Goal: Ask a question: Seek information or help from site administrators or community

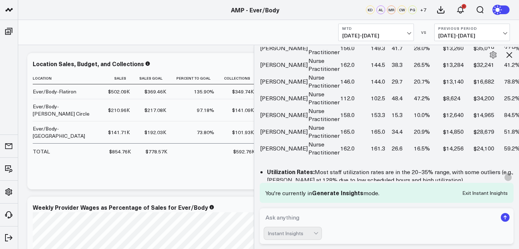
scroll to position [1109, 0]
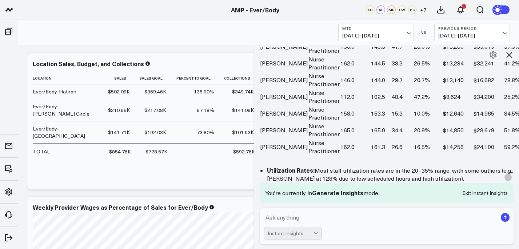
click at [512, 49] on button at bounding box center [509, 55] width 12 height 12
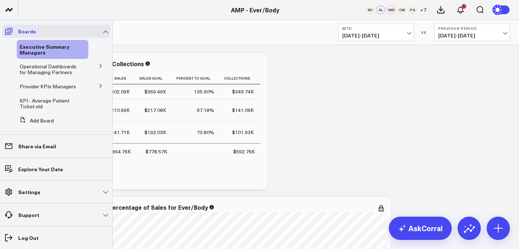
click at [8, 30] on icon at bounding box center [8, 31] width 9 height 9
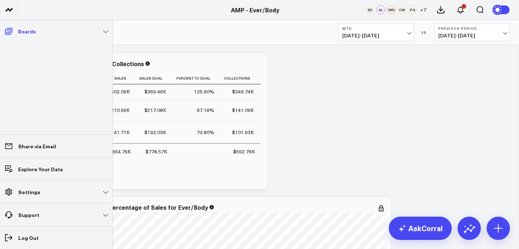
click at [10, 33] on icon at bounding box center [8, 31] width 7 height 7
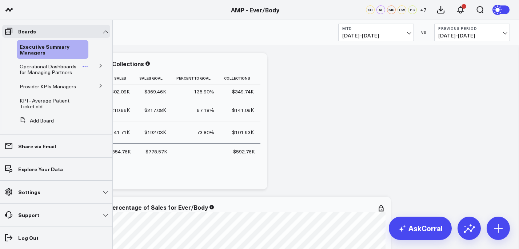
click at [48, 71] on span "Operational Dashboards for Managing Partners" at bounding box center [48, 69] width 57 height 13
click at [51, 47] on span "Executive Summary Managers" at bounding box center [45, 49] width 50 height 13
click at [12, 32] on icon at bounding box center [8, 31] width 7 height 7
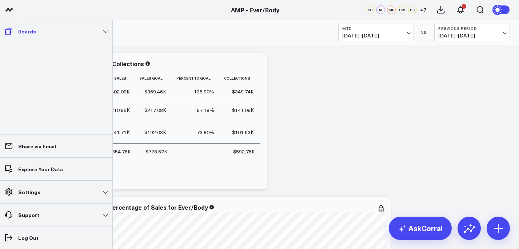
click at [11, 32] on icon at bounding box center [8, 31] width 9 height 9
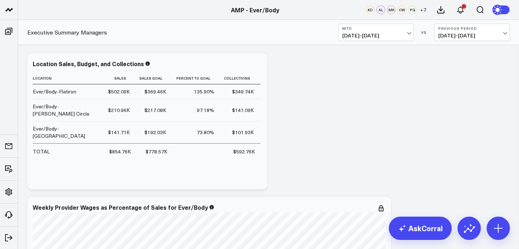
click at [178, 36] on div "Executive Summary Managers MTD [DATE] - [DATE] VS Previous Period [DATE] - [DAT…" at bounding box center [268, 32] width 501 height 25
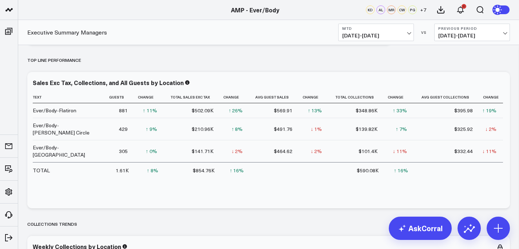
scroll to position [320, 0]
click at [476, 225] on button at bounding box center [469, 228] width 23 height 23
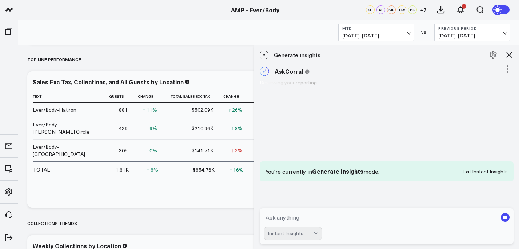
click at [365, 215] on textarea at bounding box center [381, 217] width 234 height 13
type textarea "o"
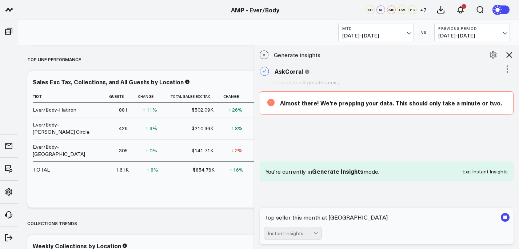
type textarea "top seller this month at [GEOGRAPHIC_DATA]?"
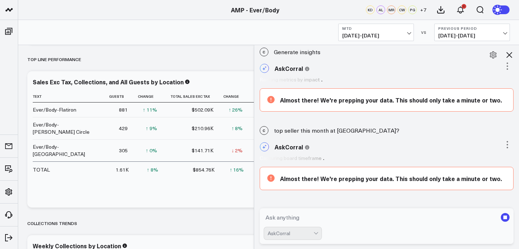
scroll to position [39, 0]
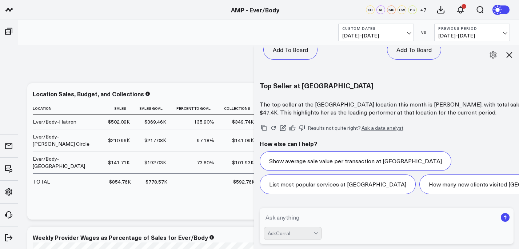
click at [322, 214] on textarea at bounding box center [381, 217] width 234 height 13
type textarea "and what about with products"
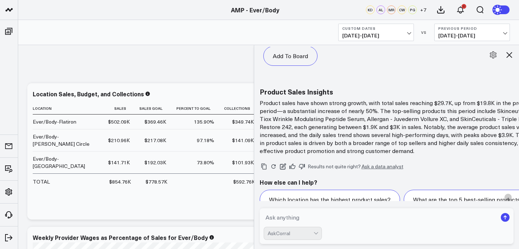
scroll to position [2544, 0]
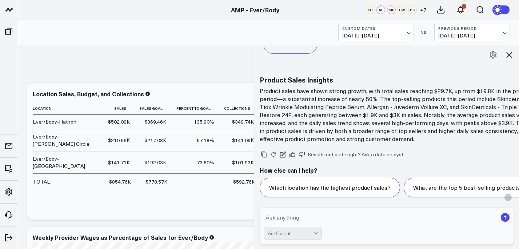
click at [294, 216] on textarea at bounding box center [381, 217] width 234 height 13
type textarea "which staff sold the most products is what i mean"
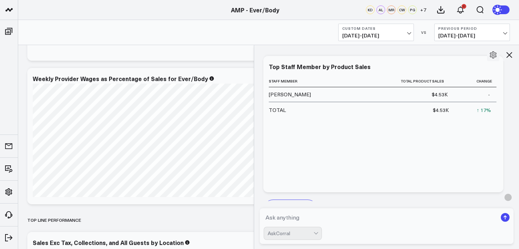
scroll to position [2902, 0]
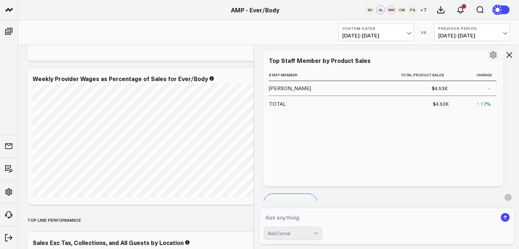
click at [271, 216] on textarea at bounding box center [381, 217] width 234 height 13
type textarea "at [GEOGRAPHIC_DATA] who sold the most product"
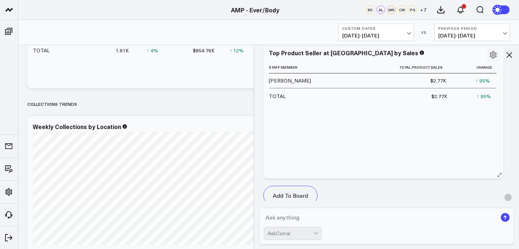
scroll to position [3577, 0]
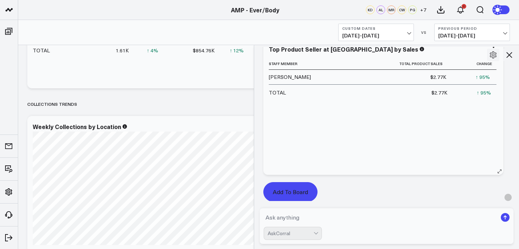
click at [289, 182] on button "Add To Board" at bounding box center [290, 192] width 54 height 20
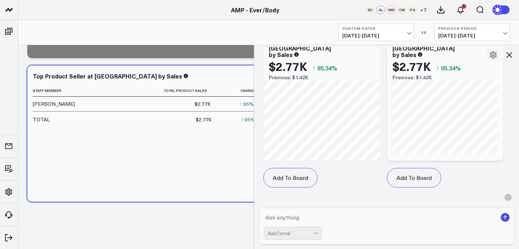
scroll to position [3906, 0]
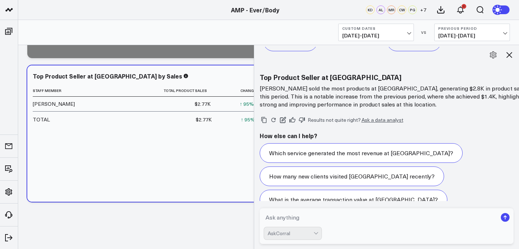
click at [511, 53] on icon at bounding box center [510, 55] width 6 height 6
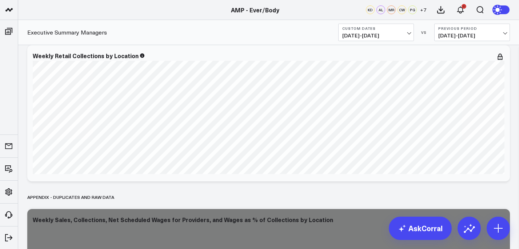
scroll to position [4944, 0]
